Goal: Task Accomplishment & Management: Complete application form

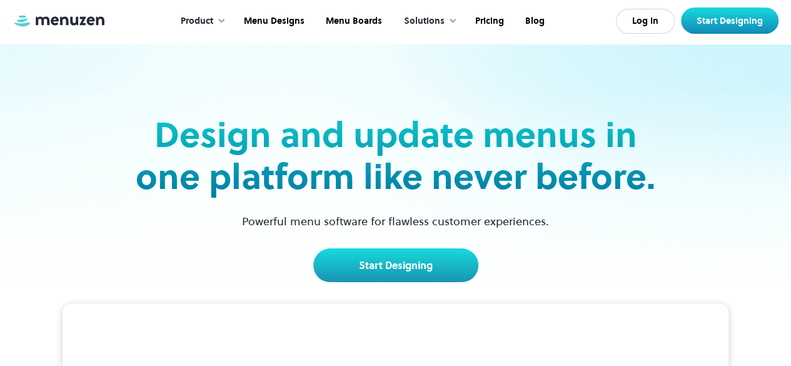
click at [636, 191] on h2 "Design and update menus in one platform like never before." at bounding box center [396, 156] width 528 height 84
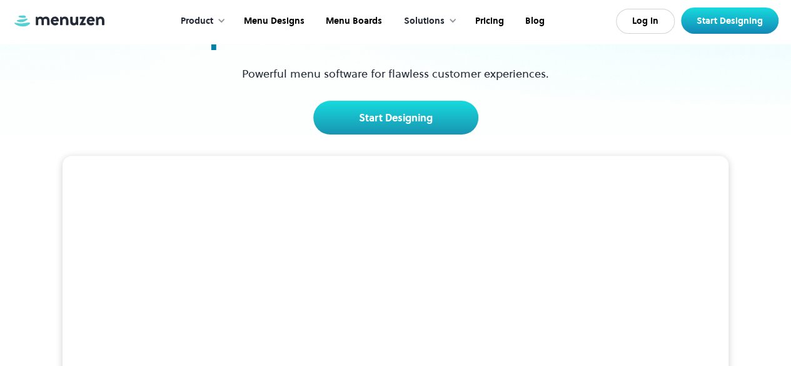
scroll to position [150, 0]
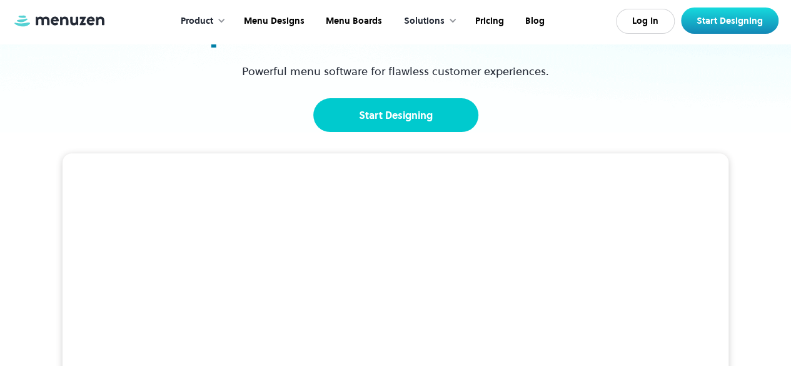
click at [429, 116] on link "Start Designing" at bounding box center [395, 115] width 165 height 34
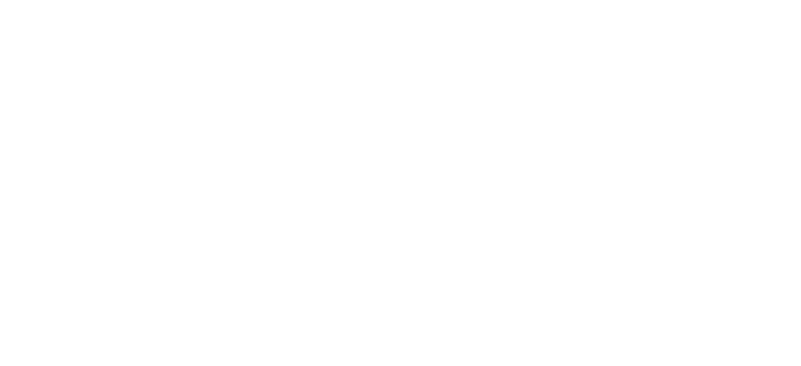
click at [505, 155] on html at bounding box center [400, 183] width 801 height 366
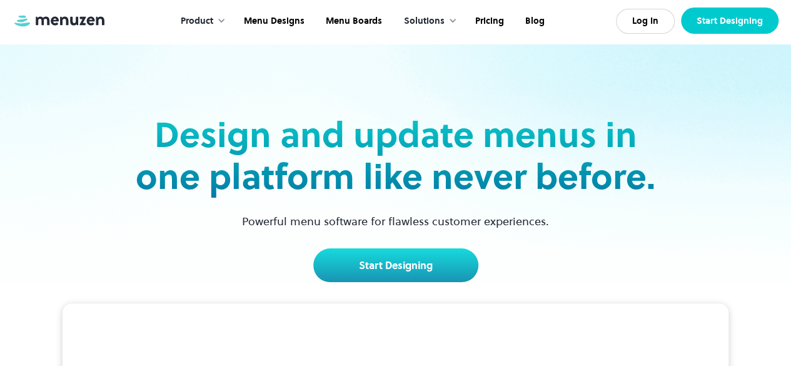
click at [754, 13] on link "Start Designing" at bounding box center [730, 21] width 98 height 26
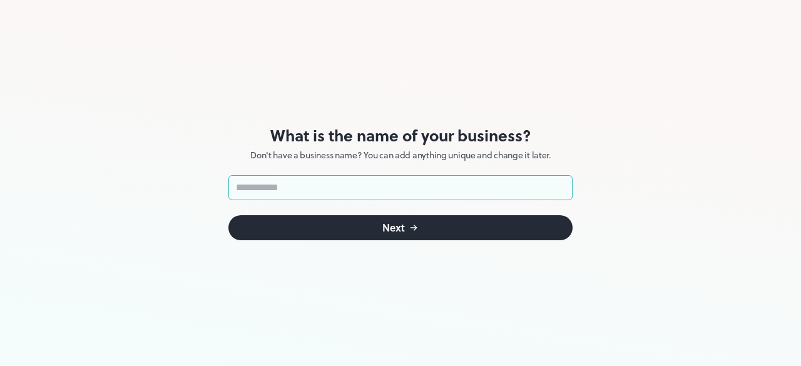
click at [372, 183] on input "text" at bounding box center [400, 187] width 344 height 25
click at [320, 184] on input "text" at bounding box center [400, 187] width 344 height 25
click at [445, 310] on div "What is the name of your business? Don't have a business name? You can add anyt…" at bounding box center [400, 183] width 344 height 366
click at [337, 183] on input "text" at bounding box center [400, 187] width 344 height 25
type input "*"
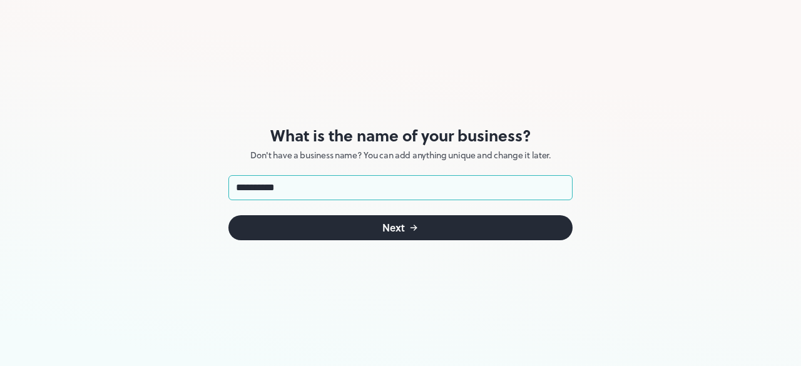
type input "**********"
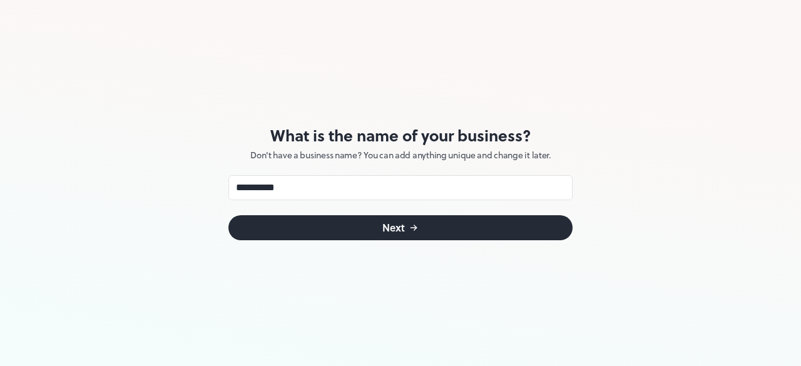
click at [335, 230] on button "Next" at bounding box center [400, 227] width 344 height 25
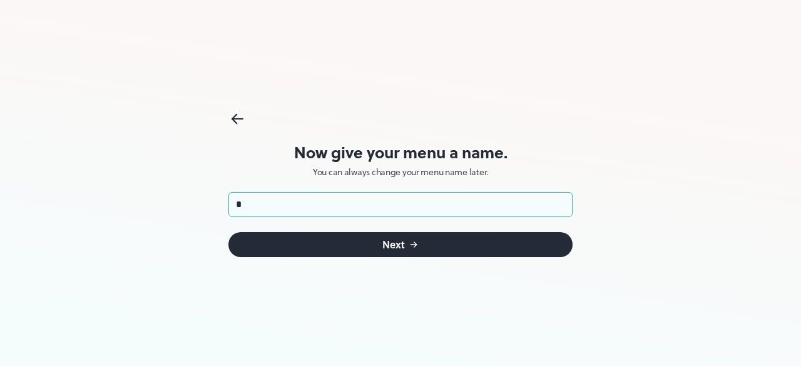
type input "**********"
click at [355, 245] on button "Next" at bounding box center [400, 244] width 344 height 25
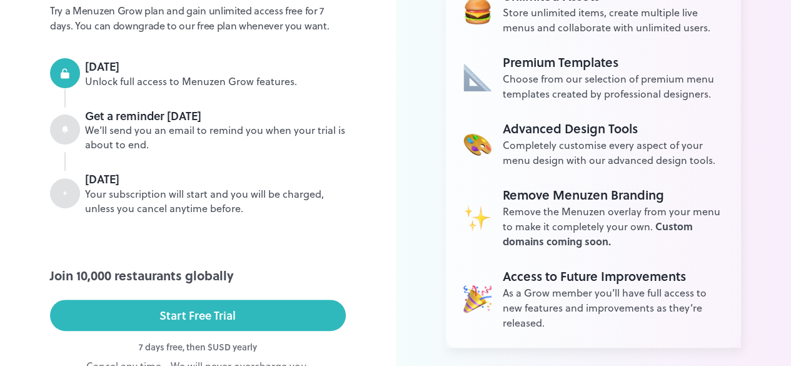
scroll to position [229, 0]
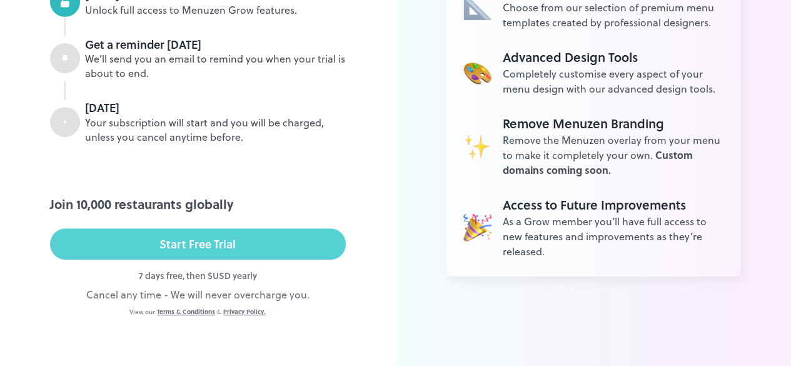
click at [288, 256] on button "Start Free Trial" at bounding box center [198, 243] width 296 height 31
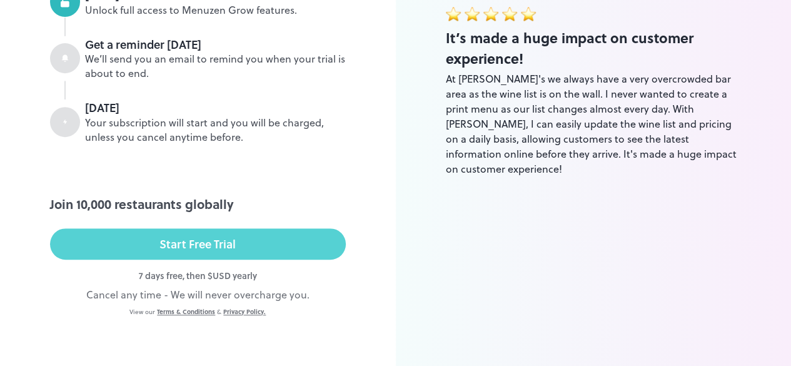
click at [303, 247] on button "Start Free Trial" at bounding box center [198, 243] width 296 height 31
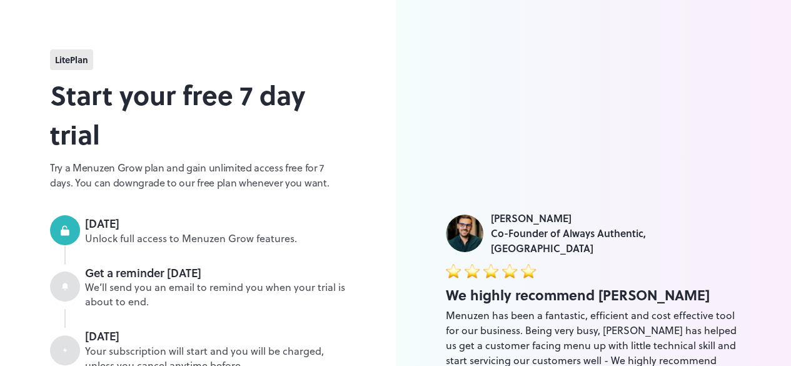
scroll to position [0, 0]
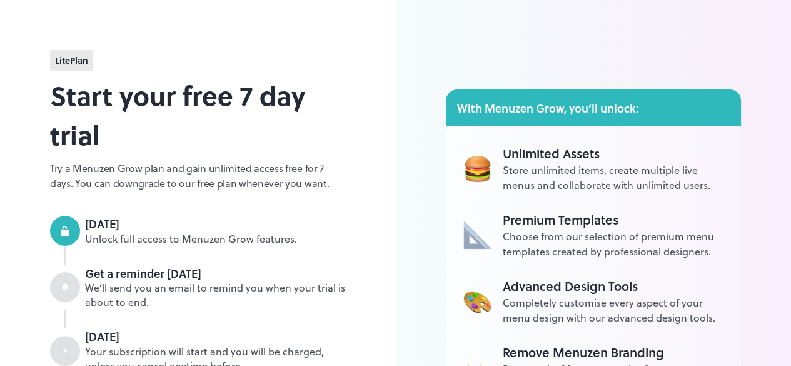
click at [68, 63] on span "lite Plan" at bounding box center [71, 60] width 33 height 13
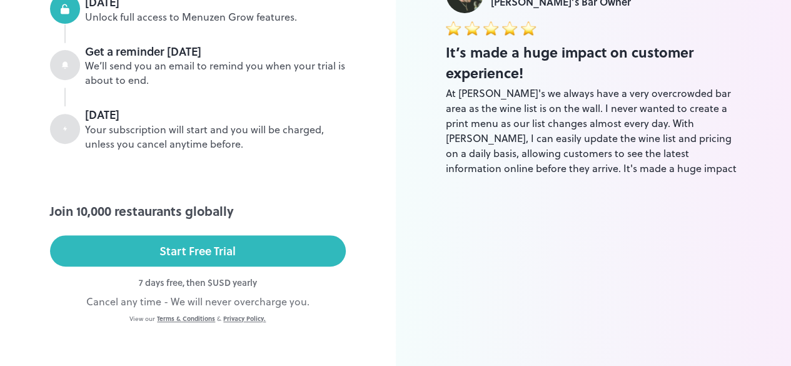
scroll to position [229, 0]
